Goal: Task Accomplishment & Management: Manage account settings

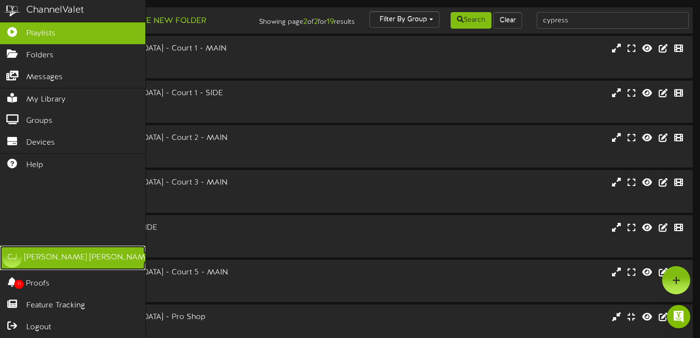
click at [85, 264] on link "CJ [PERSON_NAME]" at bounding box center [72, 258] width 145 height 24
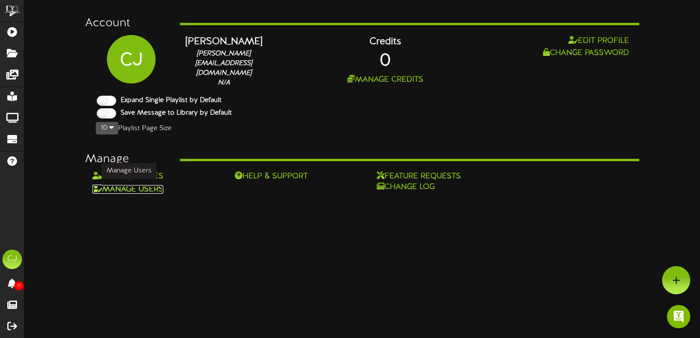
click at [147, 189] on link "Manage Users" at bounding box center [127, 189] width 71 height 9
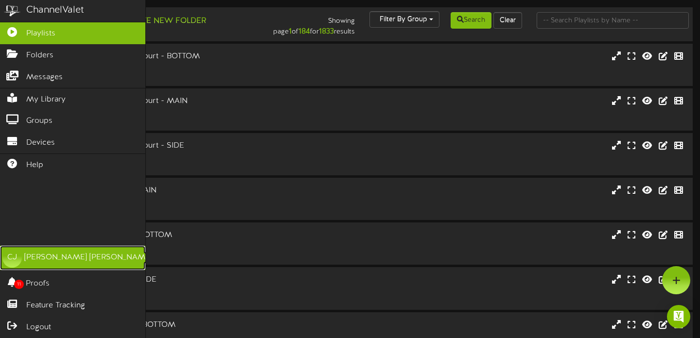
click at [7, 254] on div "CJ" at bounding box center [11, 257] width 19 height 19
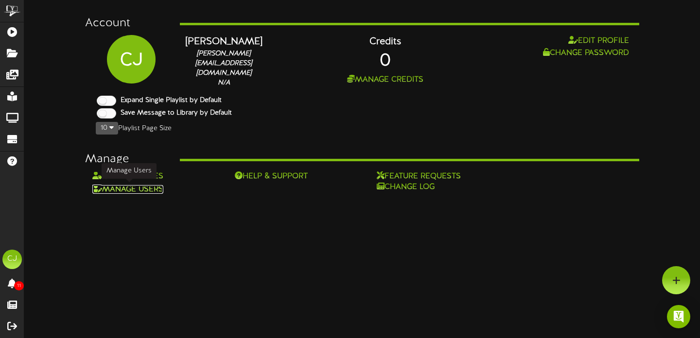
click at [142, 189] on link "Manage Users" at bounding box center [127, 189] width 71 height 9
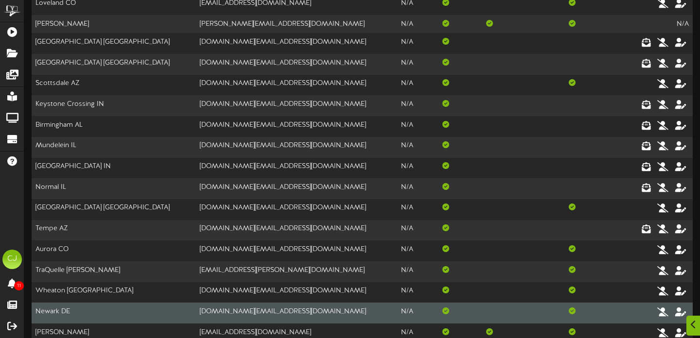
scroll to position [174, 0]
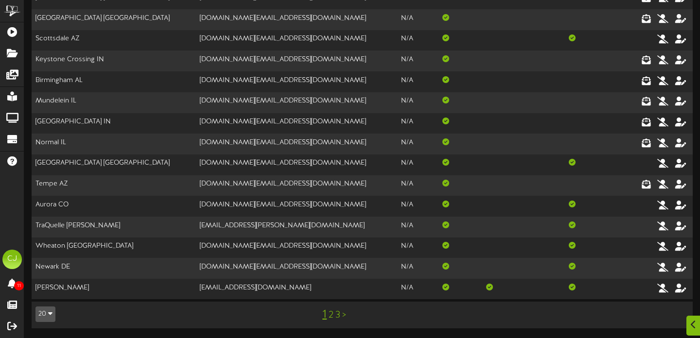
click at [330, 315] on link "2" at bounding box center [331, 315] width 5 height 11
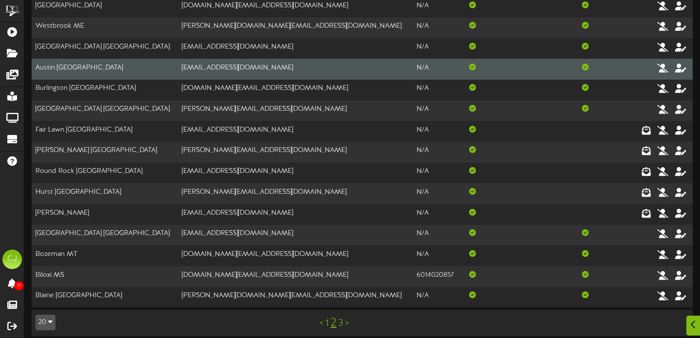
scroll to position [177, 0]
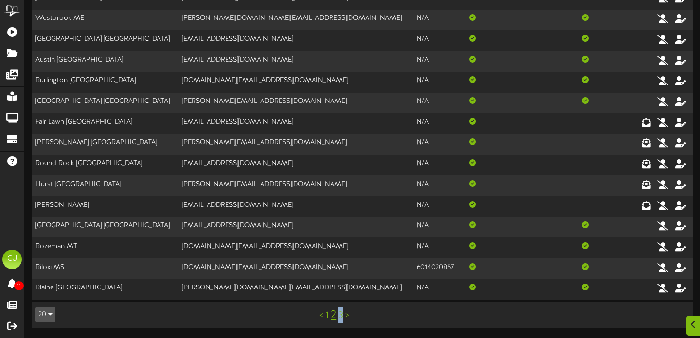
click at [341, 315] on link "3" at bounding box center [340, 316] width 5 height 11
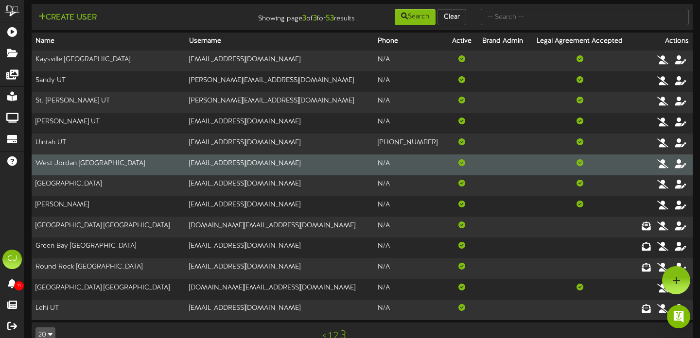
scroll to position [1, 0]
